Goal: Navigation & Orientation: Understand site structure

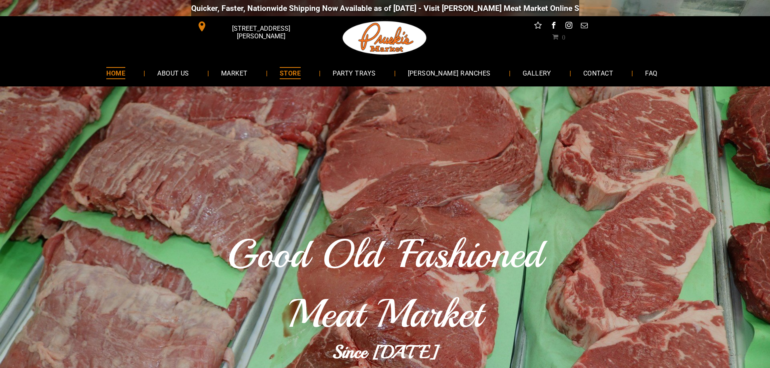
click at [286, 74] on link "STORE" at bounding box center [290, 72] width 45 height 21
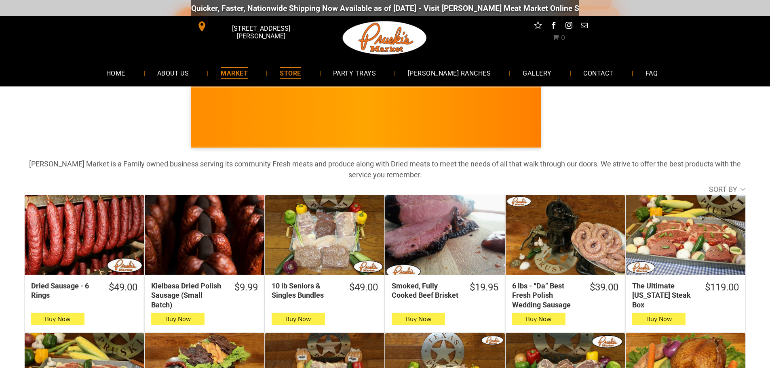
click at [218, 73] on link "MARKET" at bounding box center [234, 72] width 51 height 21
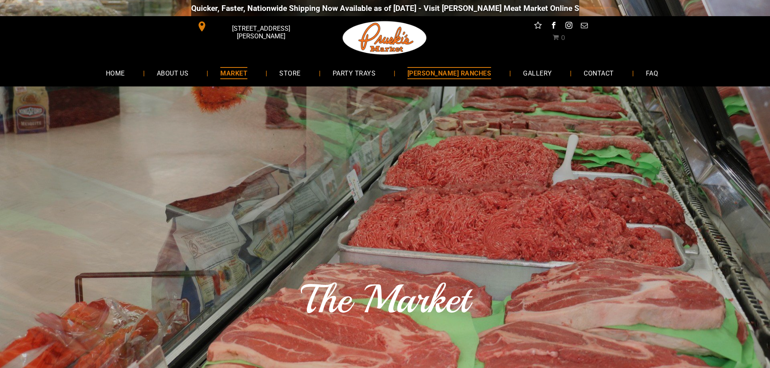
click at [476, 76] on span "[PERSON_NAME] RANCHES" at bounding box center [450, 73] width 84 height 12
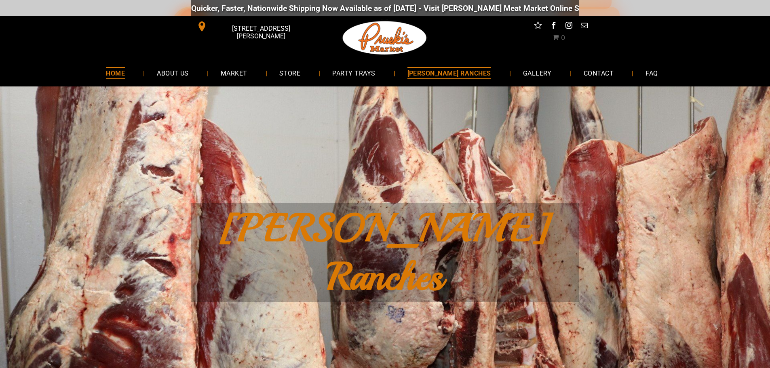
click at [122, 78] on span "HOME" at bounding box center [115, 73] width 19 height 12
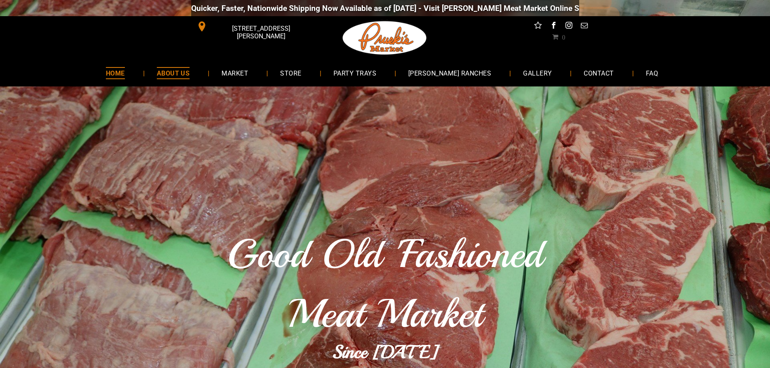
click at [180, 78] on span "ABOUT US" at bounding box center [173, 73] width 33 height 12
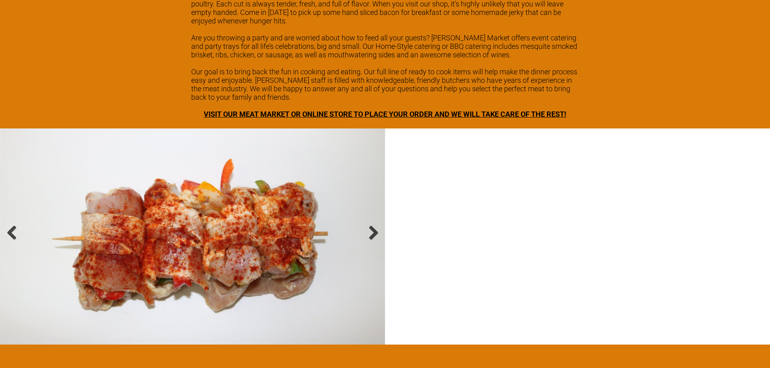
scroll to position [1308, 0]
